Goal: Find contact information: Find contact information

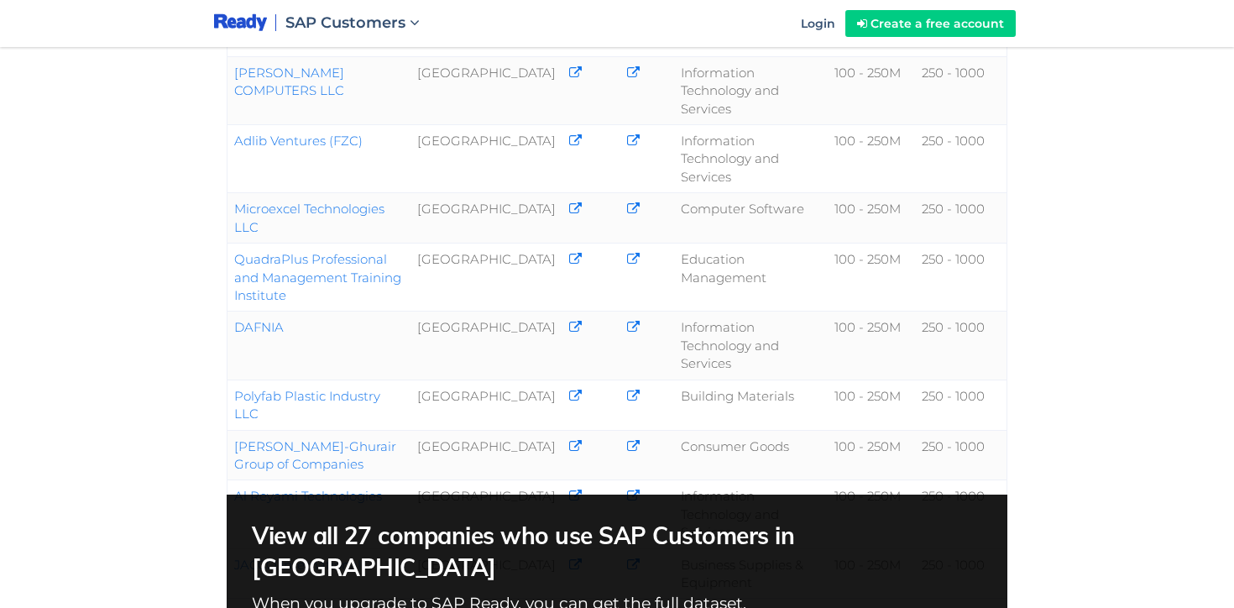
scroll to position [830, 0]
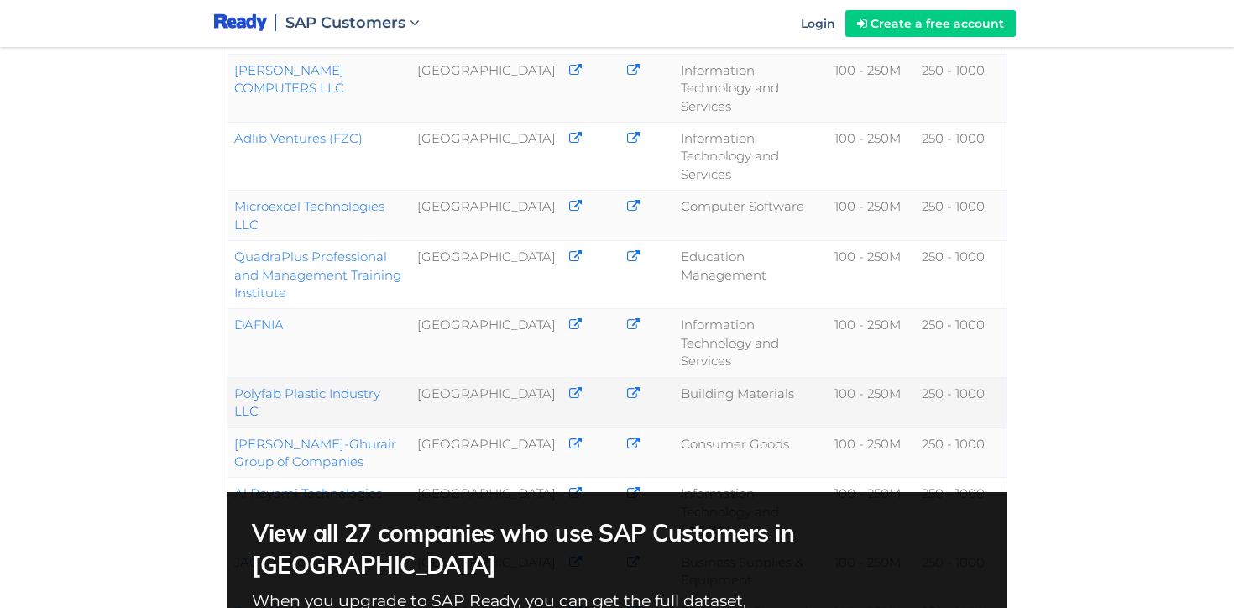
drag, startPoint x: 414, startPoint y: 365, endPoint x: 233, endPoint y: 370, distance: 180.6
click at [233, 377] on td "Polyfab Plastic Industry LLC" at bounding box center [319, 402] width 183 height 50
copy link "Polyfab Plastic Industry LLC"
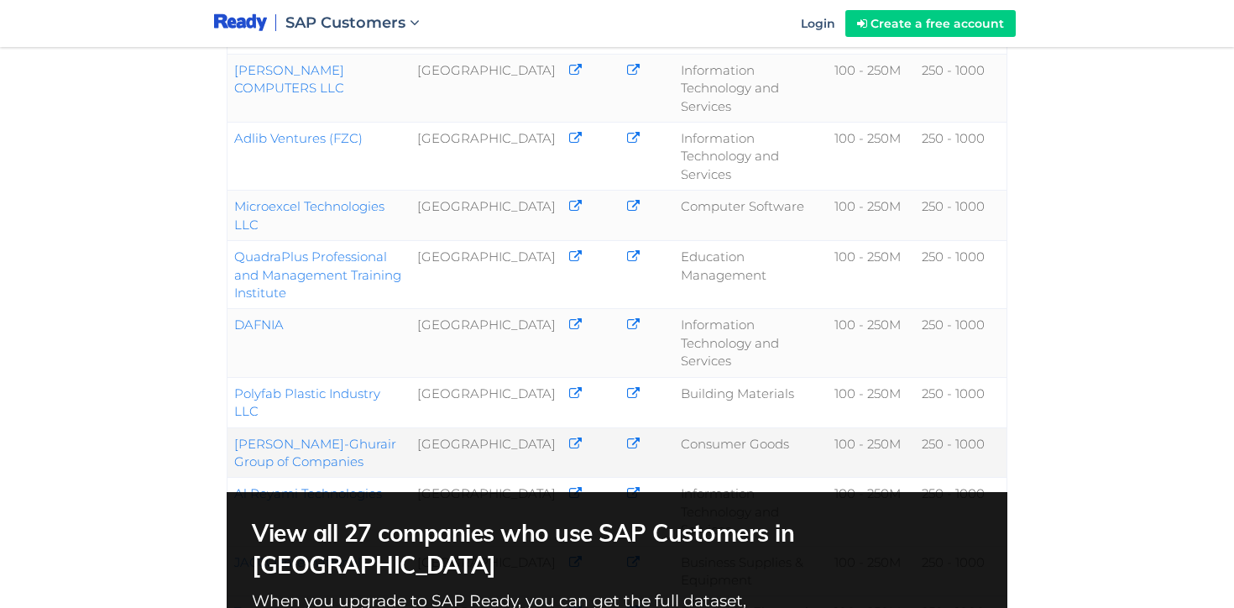
drag, startPoint x: 322, startPoint y: 437, endPoint x: 228, endPoint y: 421, distance: 95.4
click at [228, 427] on td "[PERSON_NAME]-Ghurair Group of Companies" at bounding box center [319, 452] width 183 height 50
copy link "[PERSON_NAME]-Ghurair Group of Companies"
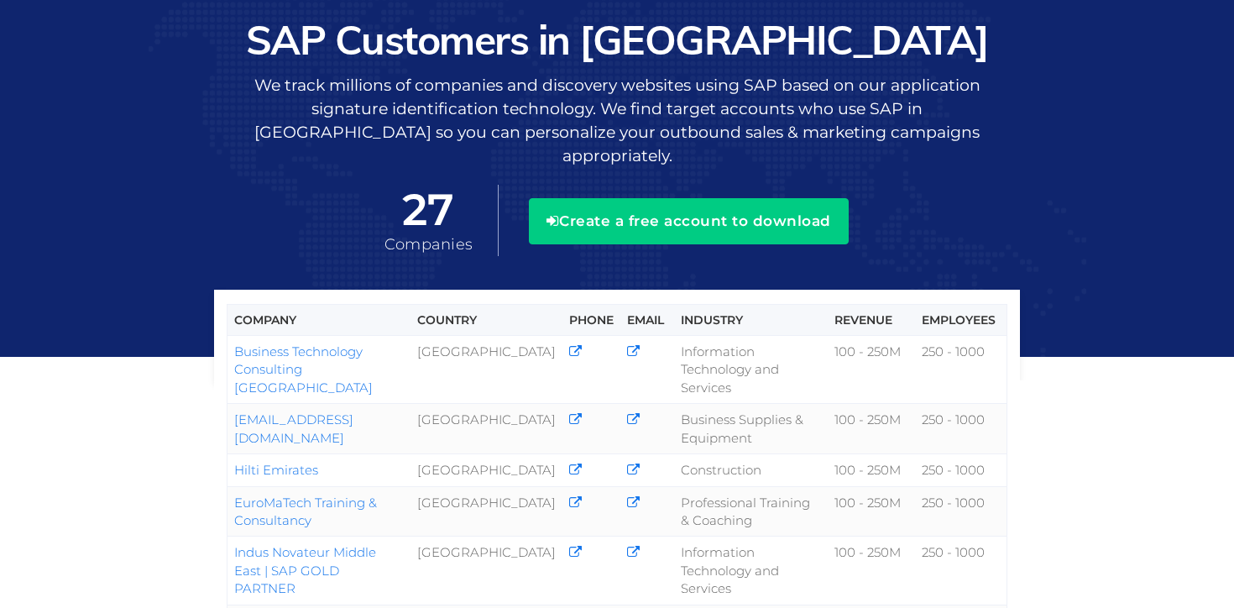
scroll to position [0, 0]
